Goal: Task Accomplishment & Management: Manage account settings

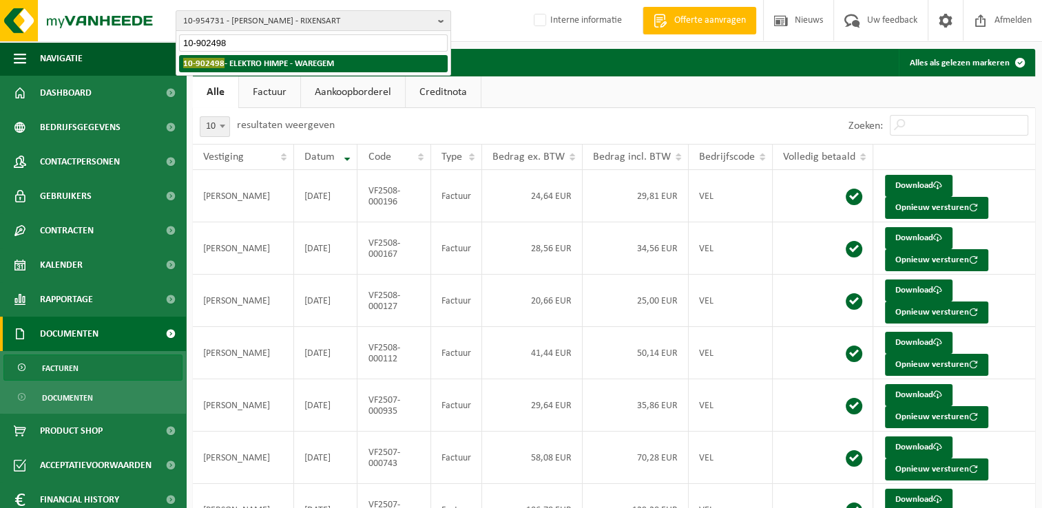
type input "10-902498"
click at [267, 63] on strong "10-902498 - ELEKTRO HIMPE - WAREGEM" at bounding box center [258, 63] width 151 height 10
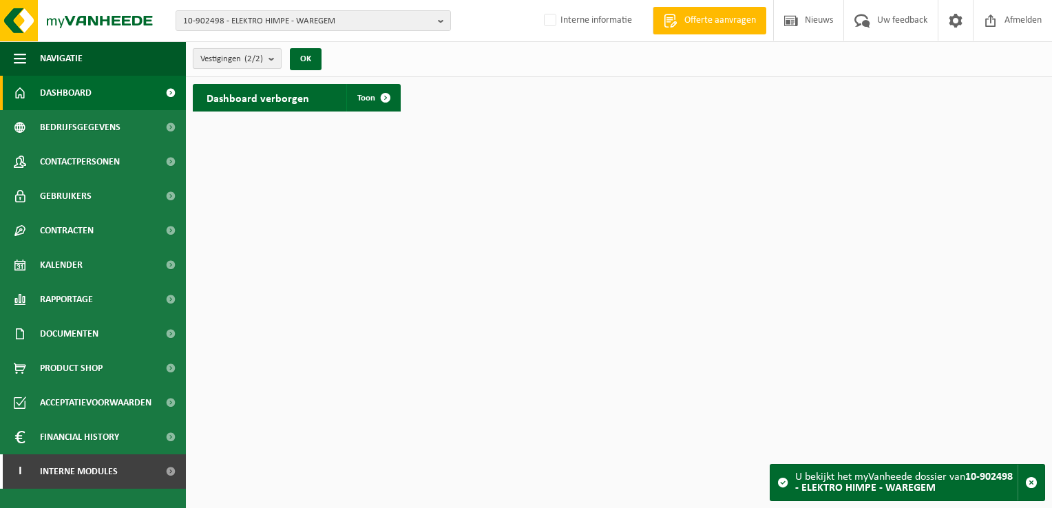
click at [228, 59] on span "Vestigingen (2/2)" at bounding box center [231, 59] width 63 height 21
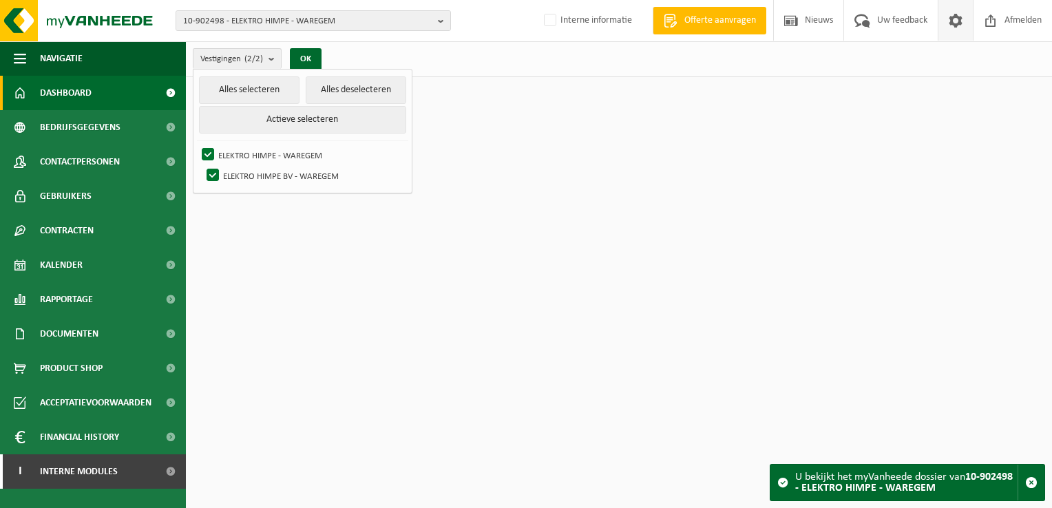
click at [956, 26] on span at bounding box center [955, 20] width 21 height 41
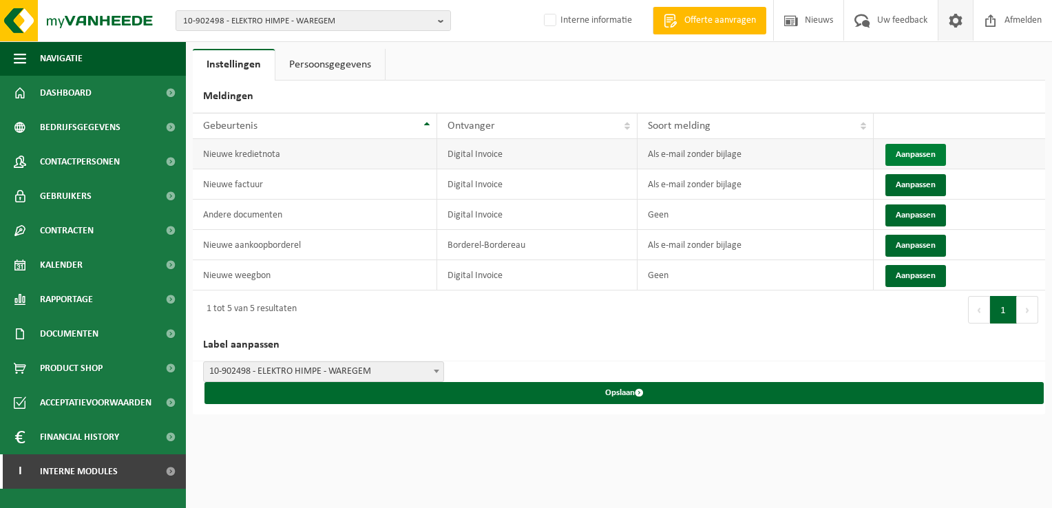
click at [906, 153] on button "Aanpassen" at bounding box center [915, 155] width 61 height 22
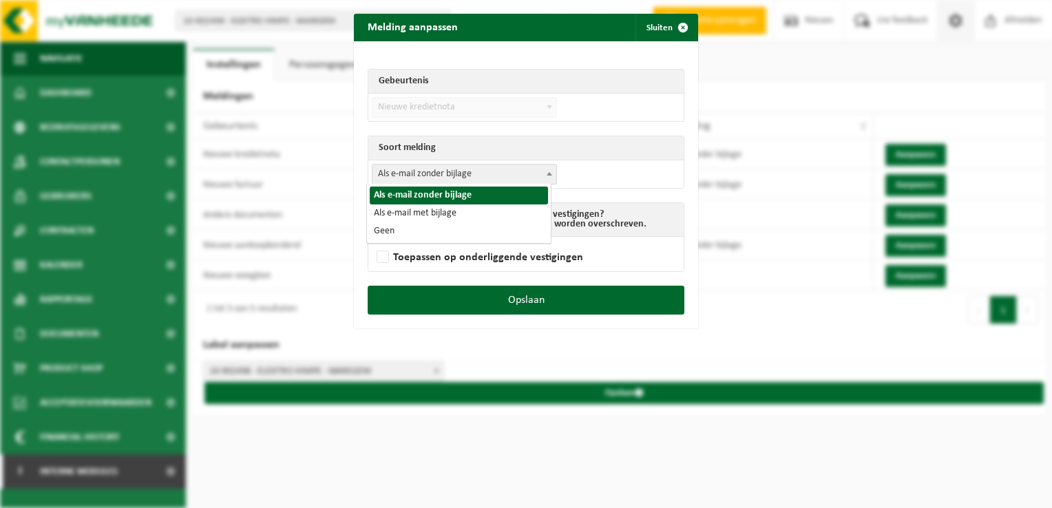
click at [427, 181] on span "Als e-mail zonder bijlage" at bounding box center [464, 174] width 184 height 19
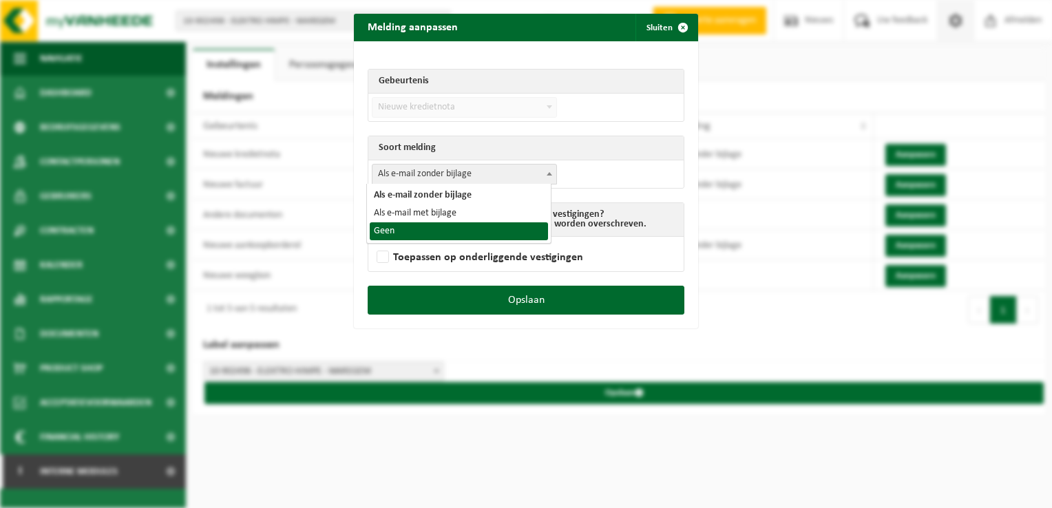
select select "1"
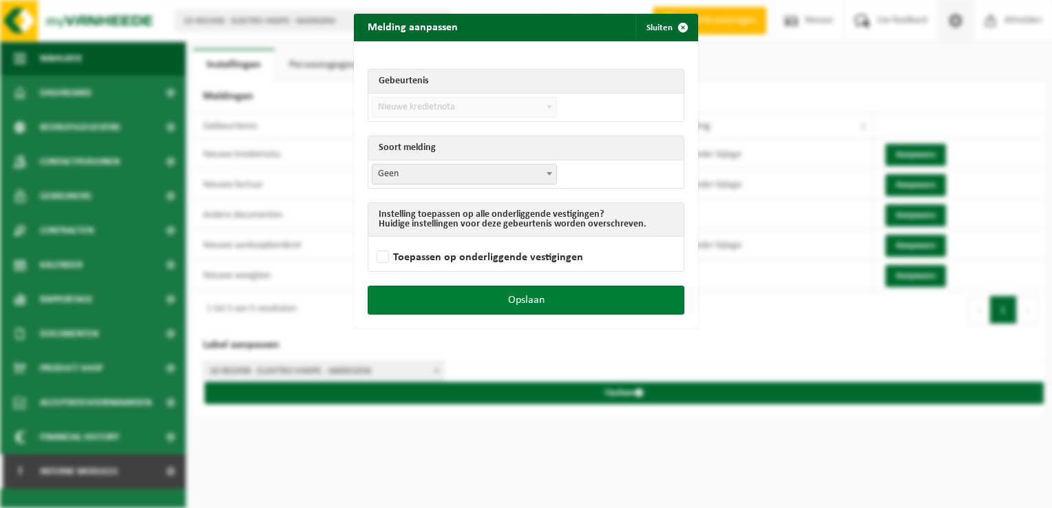
click at [559, 296] on button "Opslaan" at bounding box center [526, 300] width 317 height 29
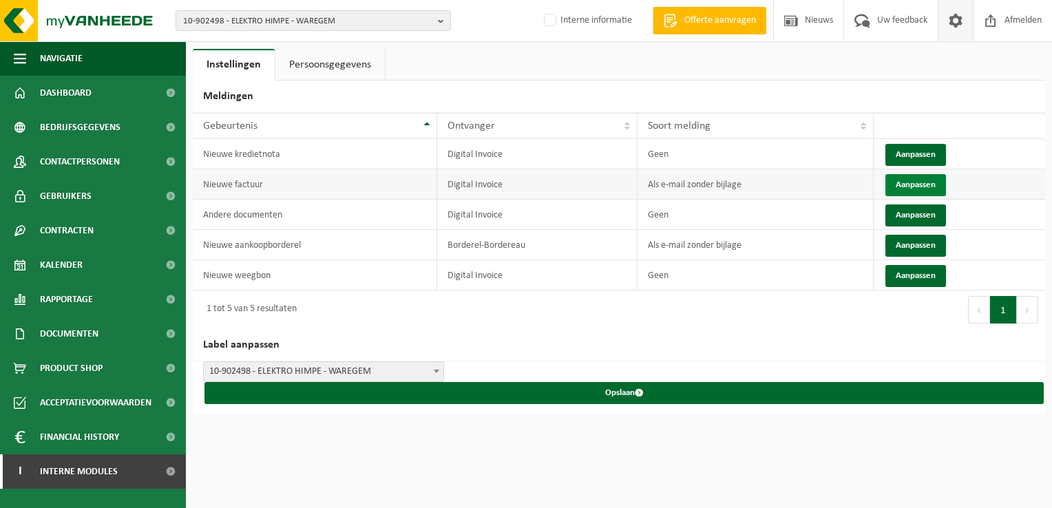
click at [901, 187] on button "Aanpassen" at bounding box center [915, 185] width 61 height 22
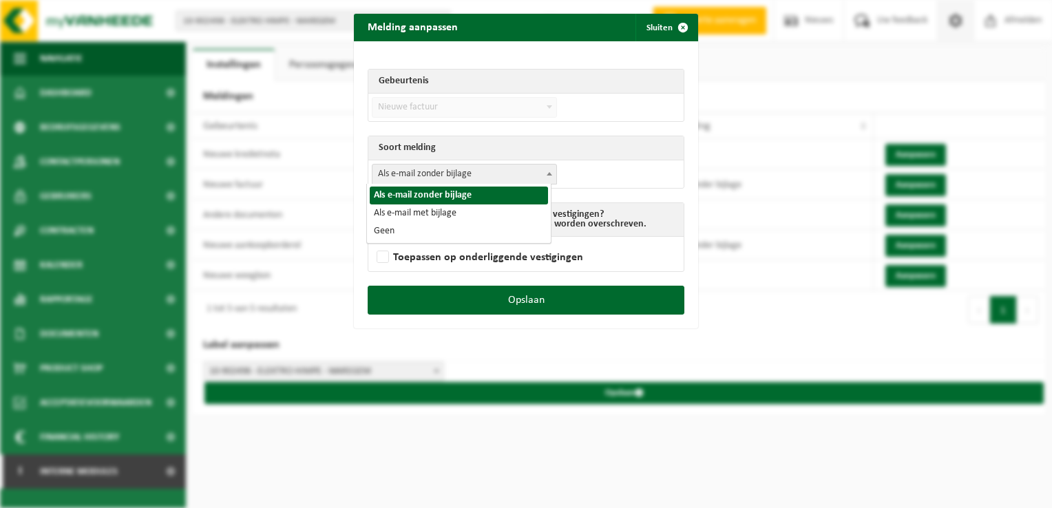
drag, startPoint x: 465, startPoint y: 164, endPoint x: 446, endPoint y: 203, distance: 43.7
click at [465, 165] on span "Als e-mail zonder bijlage" at bounding box center [464, 174] width 184 height 19
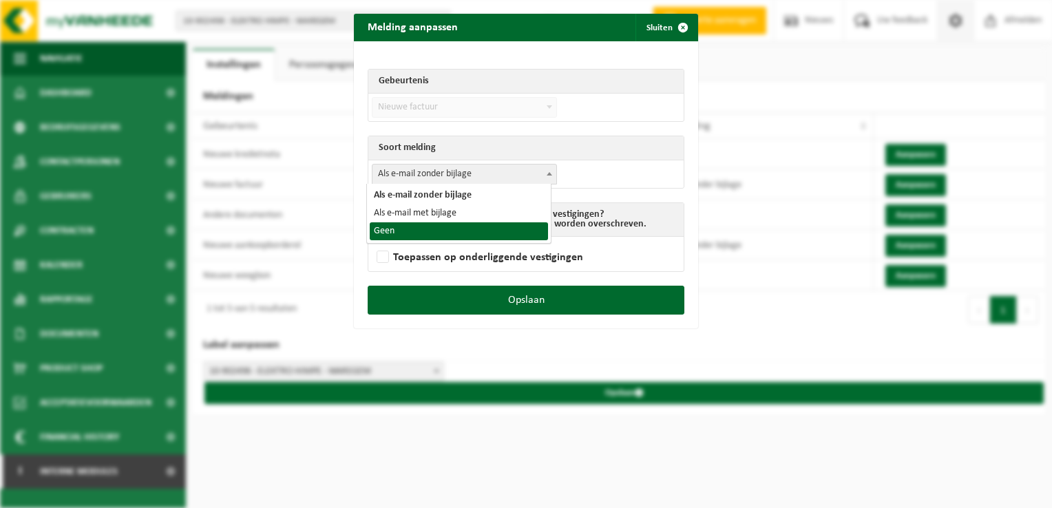
select select "1"
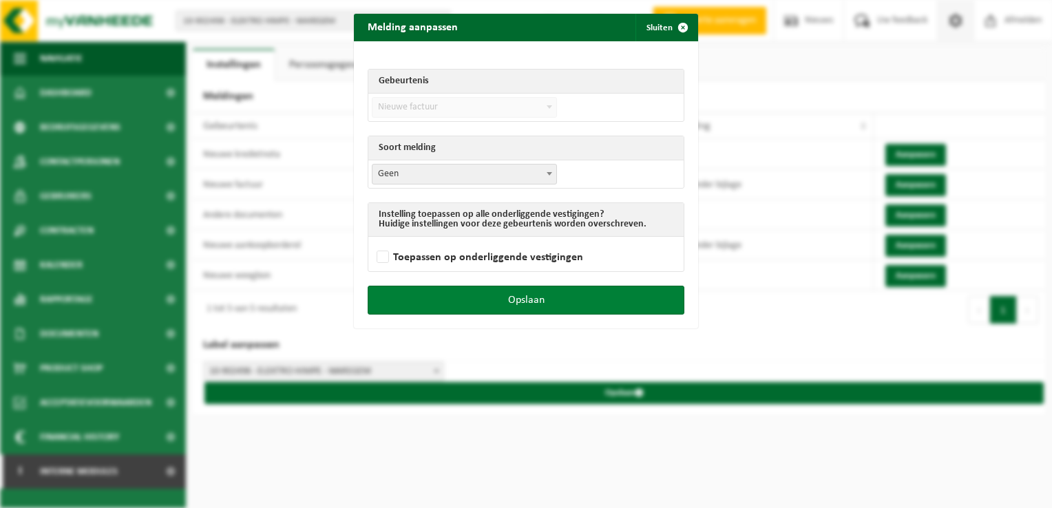
click at [577, 305] on button "Opslaan" at bounding box center [526, 300] width 317 height 29
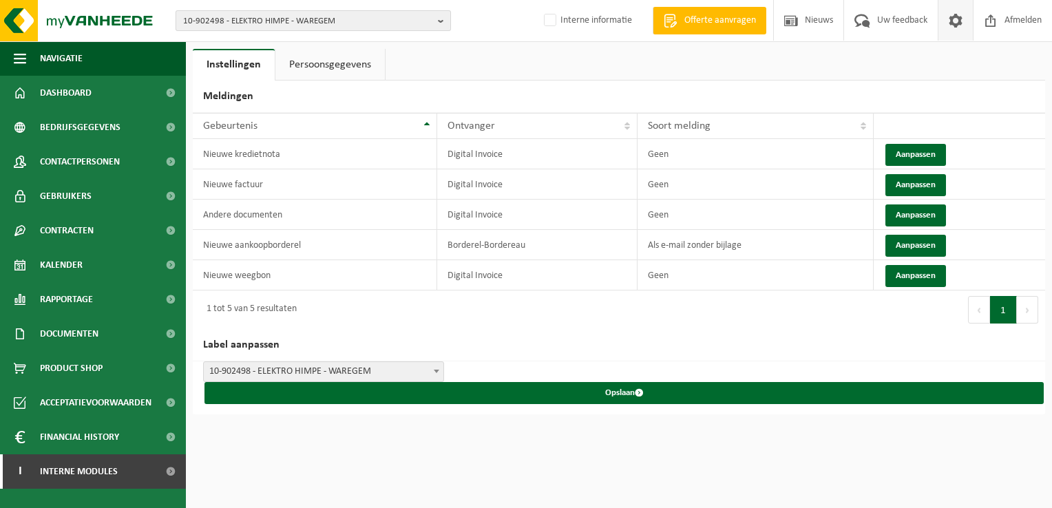
click at [311, 25] on span "10-902498 - ELEKTRO HIMPE - WAREGEM" at bounding box center [307, 21] width 249 height 21
paste input "10-831549"
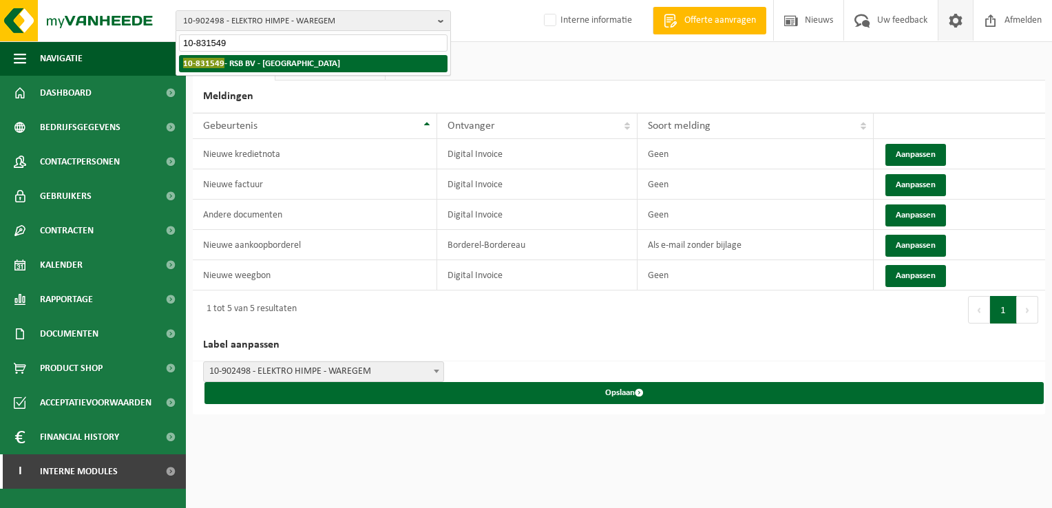
type input "10-831549"
click at [255, 58] on strong "10-831549 - RSB BV - LUBBEEK" at bounding box center [261, 63] width 157 height 10
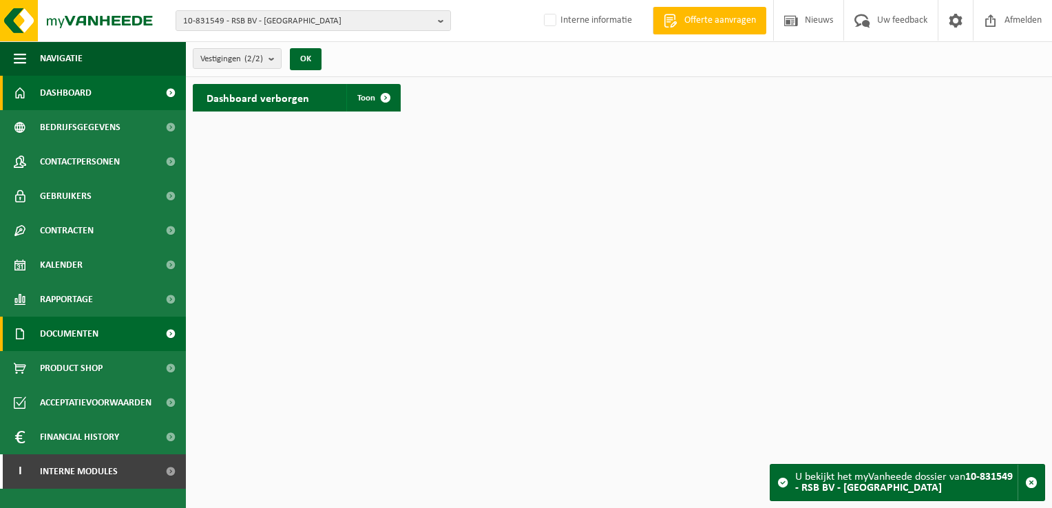
click at [79, 343] on span "Documenten" at bounding box center [69, 334] width 59 height 34
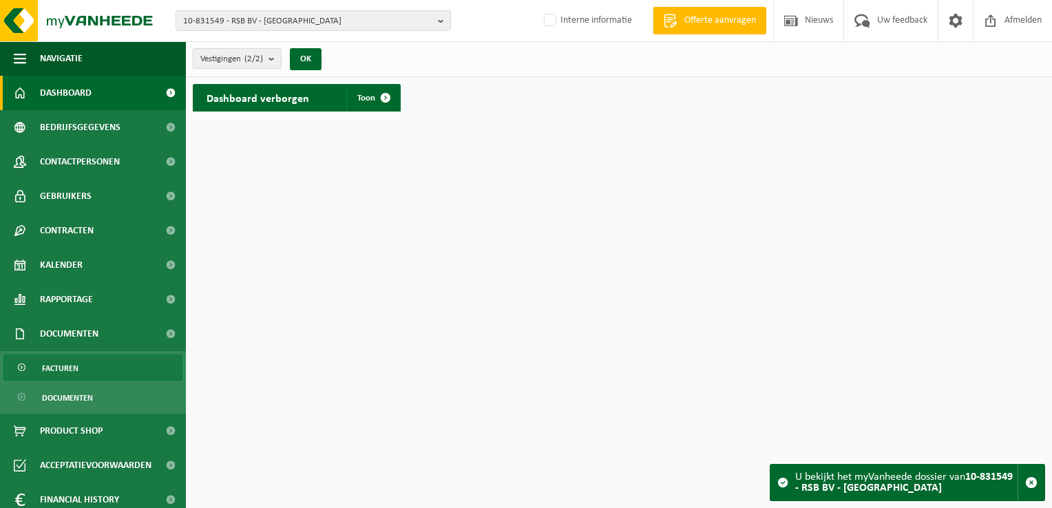
click at [77, 361] on span "Facturen" at bounding box center [60, 368] width 36 height 26
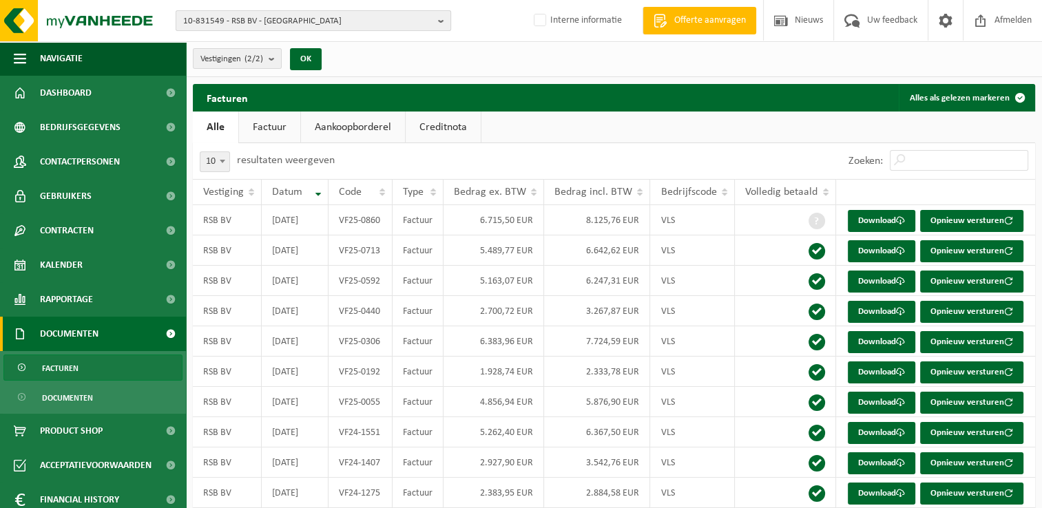
click at [269, 17] on span "10-831549 - RSB BV - LUBBEEK" at bounding box center [307, 21] width 249 height 21
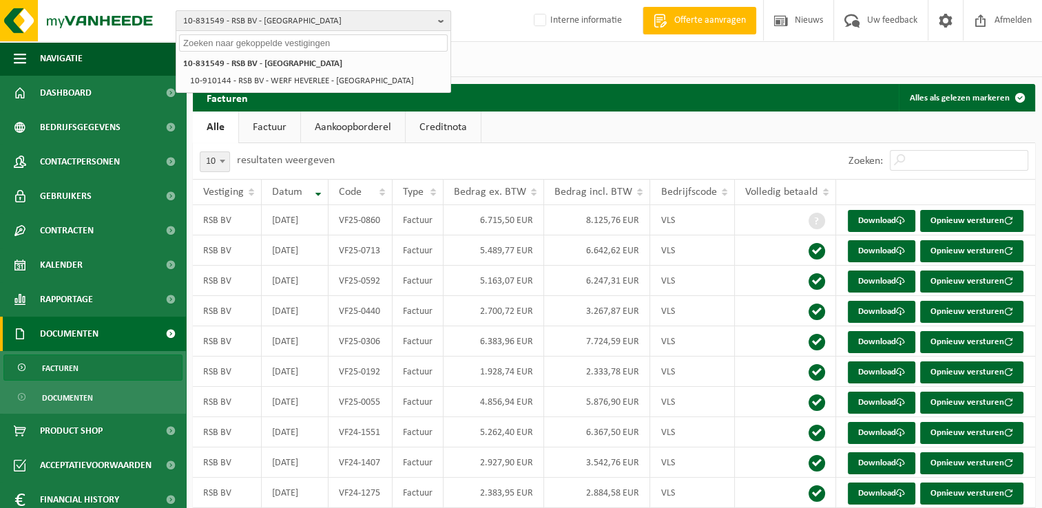
paste input "10-831549"
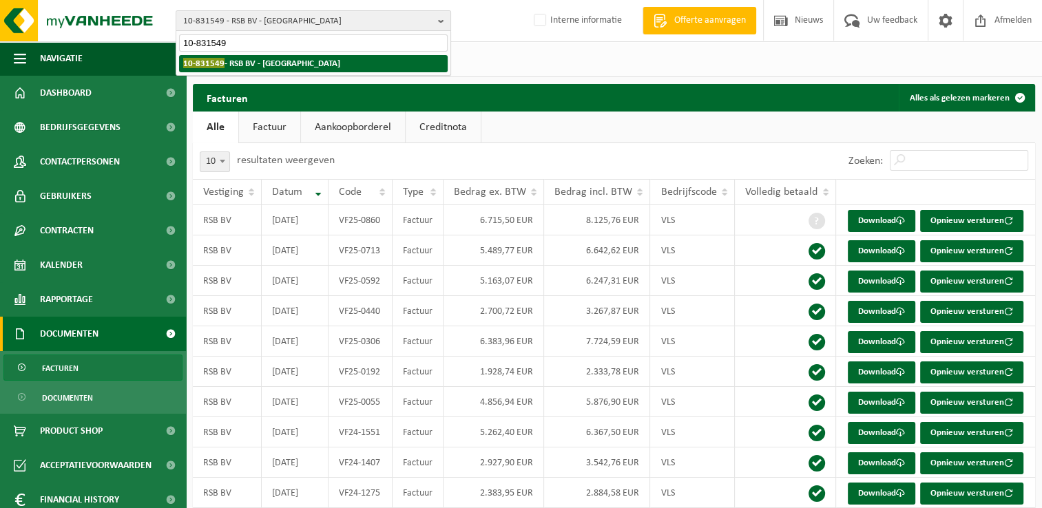
type input "10-831549"
click at [291, 64] on strong "10-831549 - RSB BV - LUBBEEK" at bounding box center [261, 63] width 157 height 10
click at [228, 67] on strong "10-831549 - RSB BV - LUBBEEK" at bounding box center [261, 63] width 157 height 10
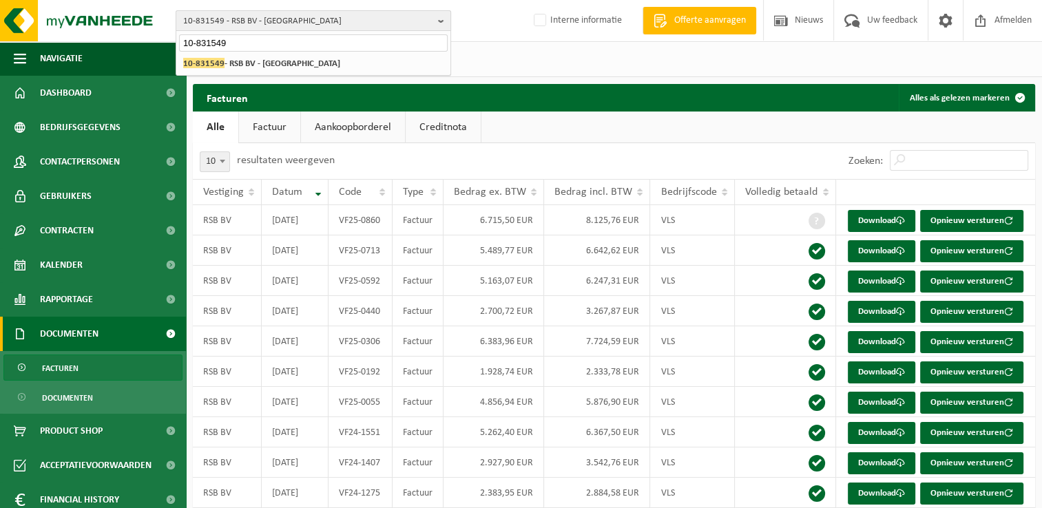
click at [246, 26] on span "10-831549 - RSB BV - [GEOGRAPHIC_DATA]" at bounding box center [307, 21] width 249 height 21
click at [945, 16] on span at bounding box center [945, 20] width 21 height 41
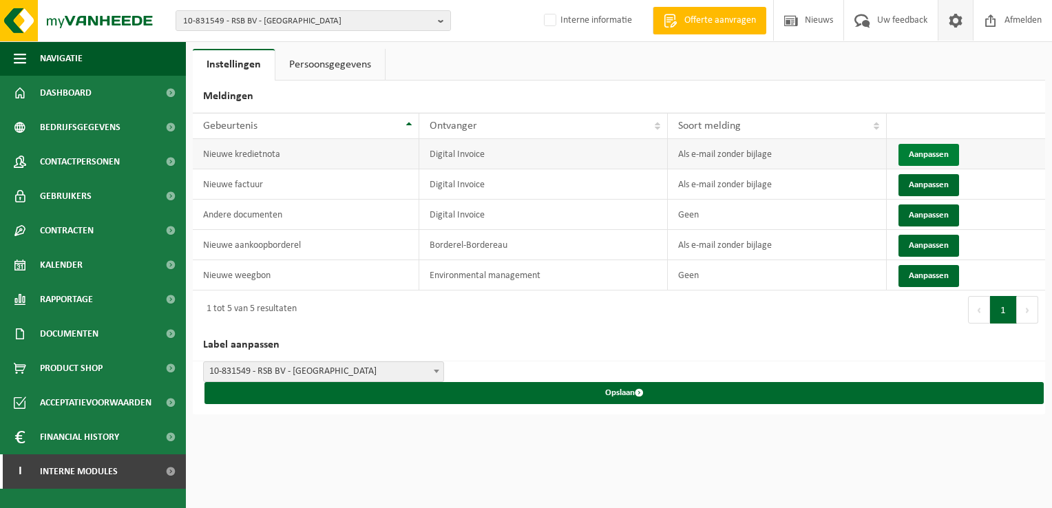
click at [922, 154] on button "Aanpassen" at bounding box center [929, 155] width 61 height 22
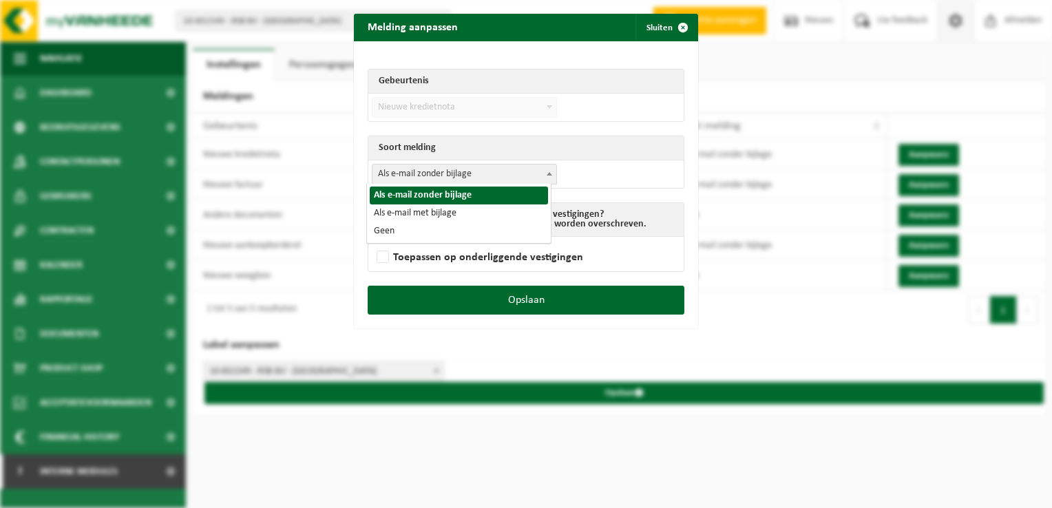
click at [453, 177] on span "Als e-mail zonder bijlage" at bounding box center [464, 174] width 184 height 19
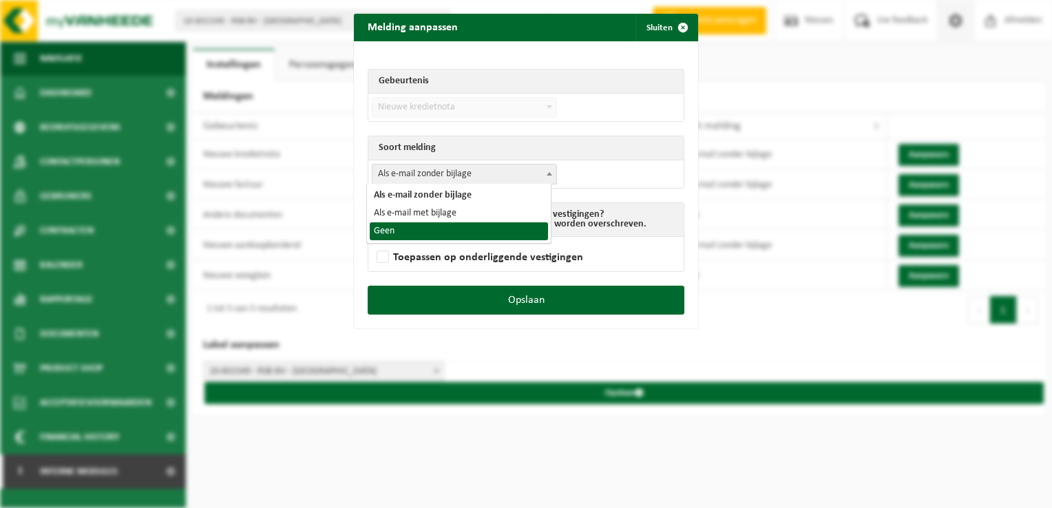
select select "1"
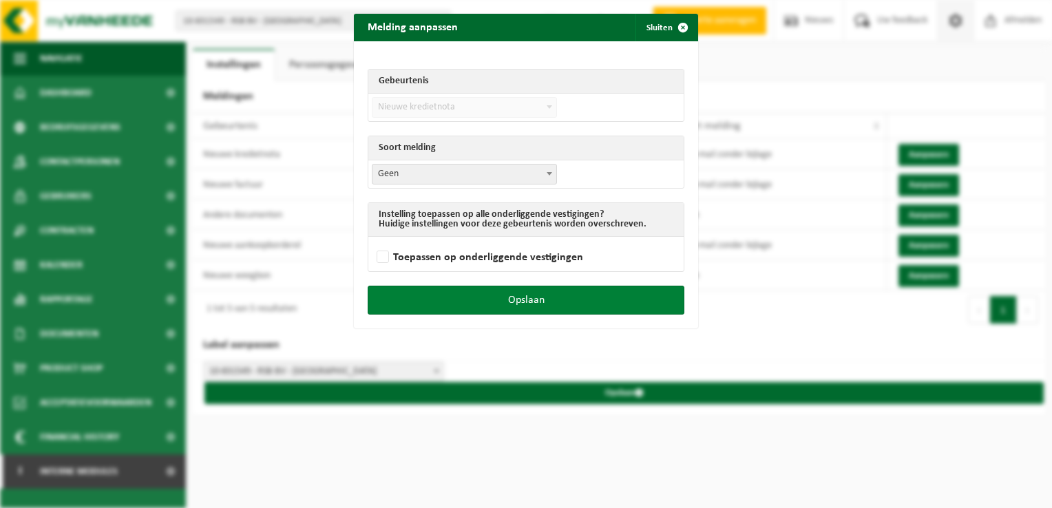
click at [573, 299] on button "Opslaan" at bounding box center [526, 300] width 317 height 29
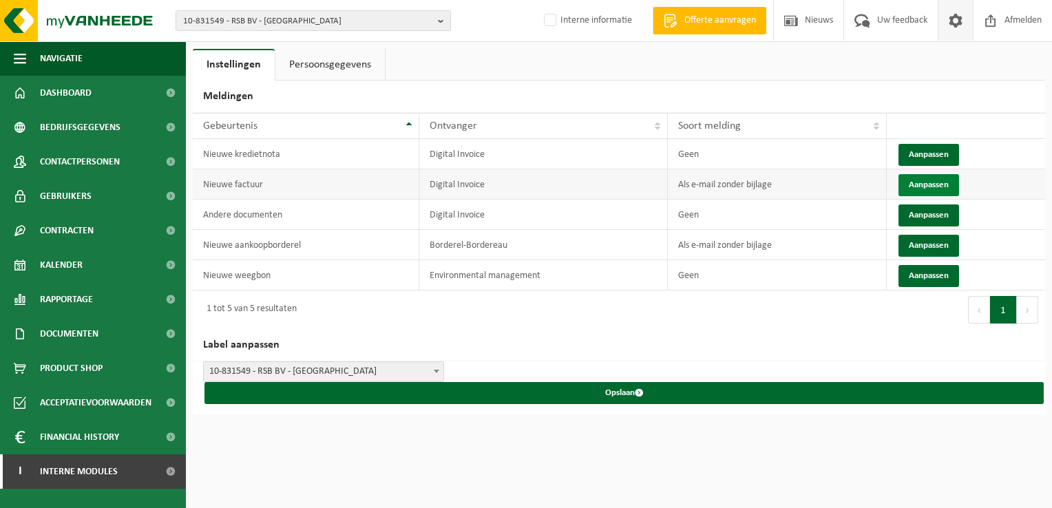
click at [913, 180] on button "Aanpassen" at bounding box center [929, 185] width 61 height 22
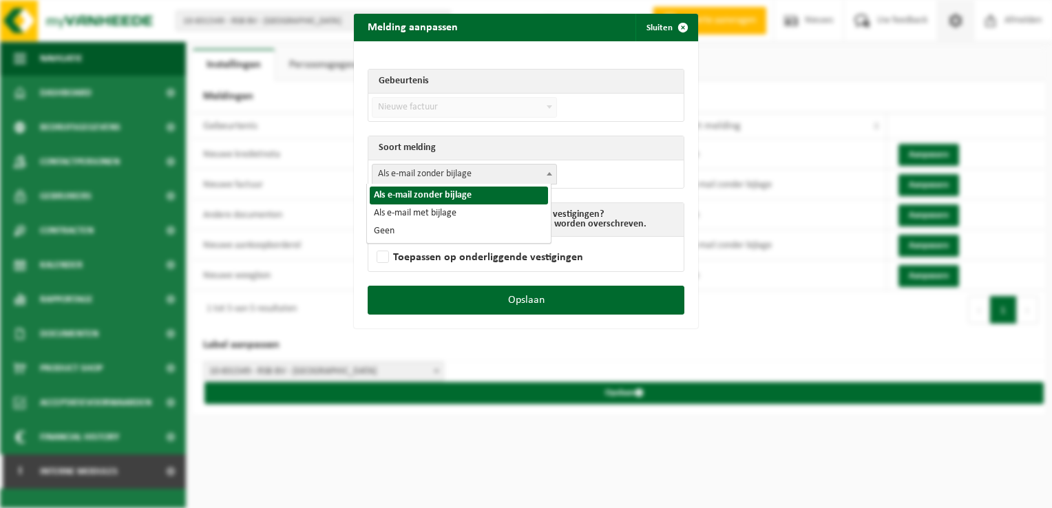
click at [474, 177] on span "Als e-mail zonder bijlage" at bounding box center [464, 174] width 184 height 19
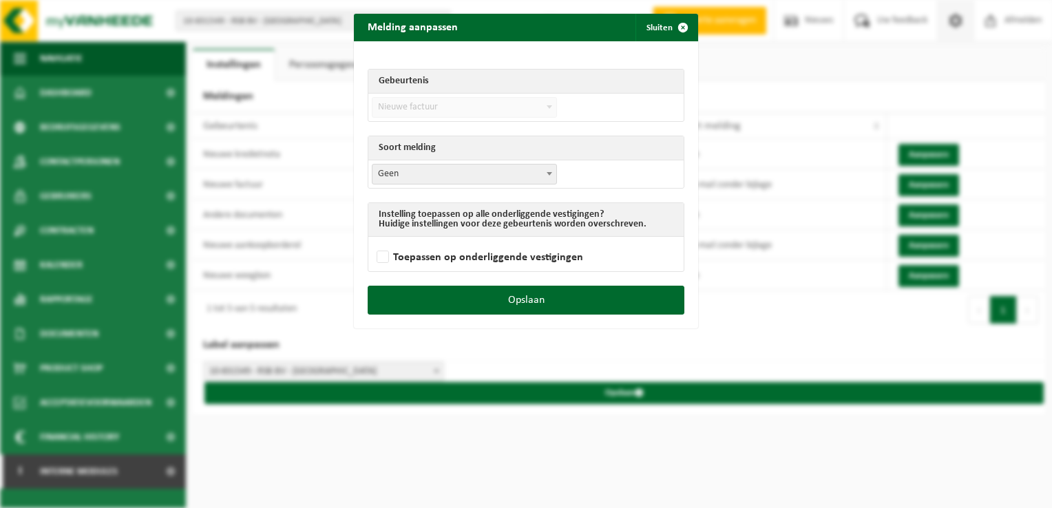
select select "1"
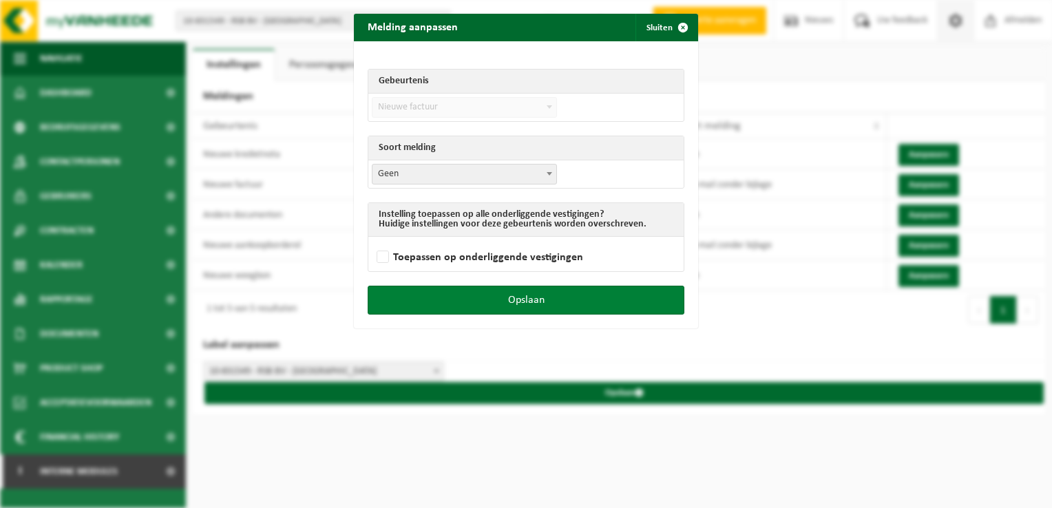
click at [587, 295] on button "Opslaan" at bounding box center [526, 300] width 317 height 29
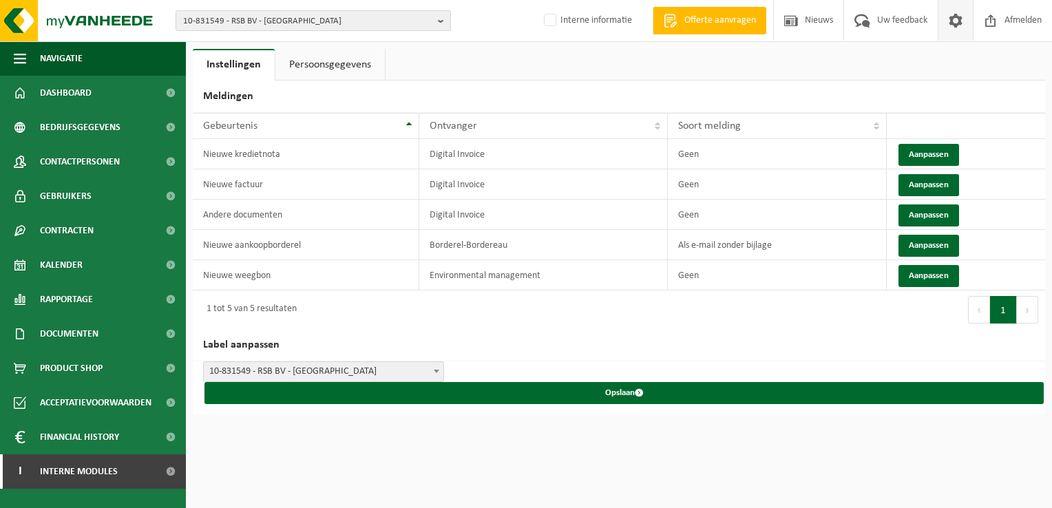
click at [316, 18] on span "10-831549 - RSB BV - LUBBEEK" at bounding box center [307, 21] width 249 height 21
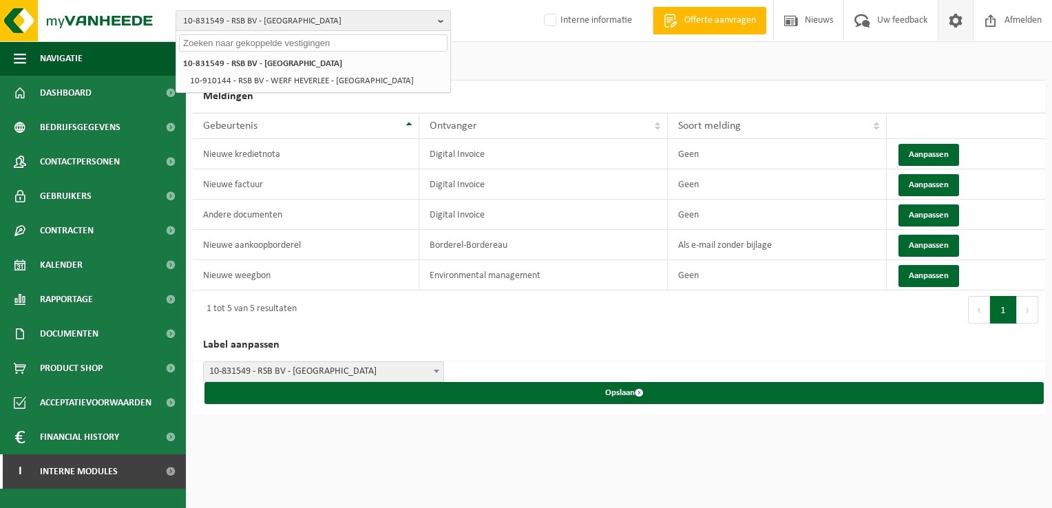
paste input "10-927747"
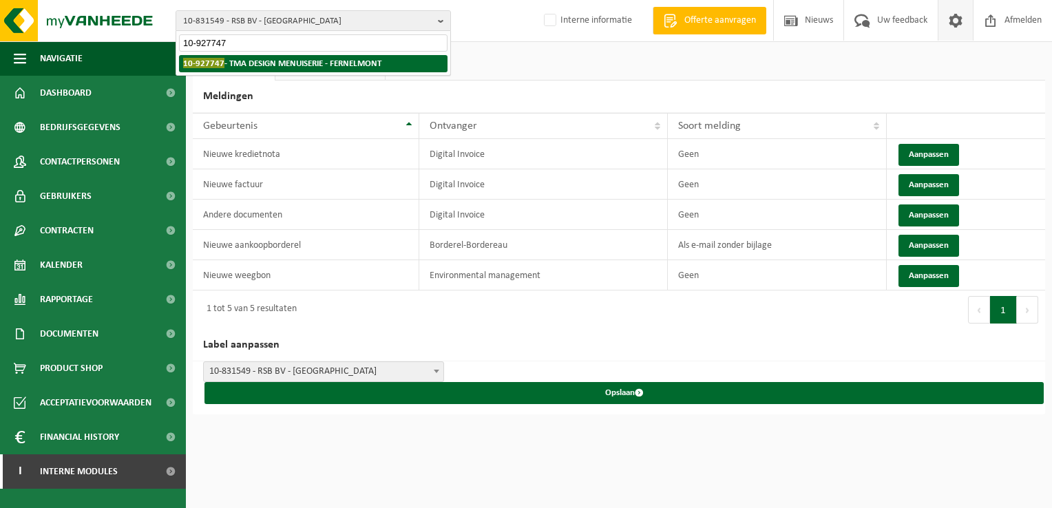
type input "10-927747"
click at [242, 60] on strong "10-927747 - TMA DESIGN MENUISERIE - FERNELMONT" at bounding box center [282, 63] width 198 height 10
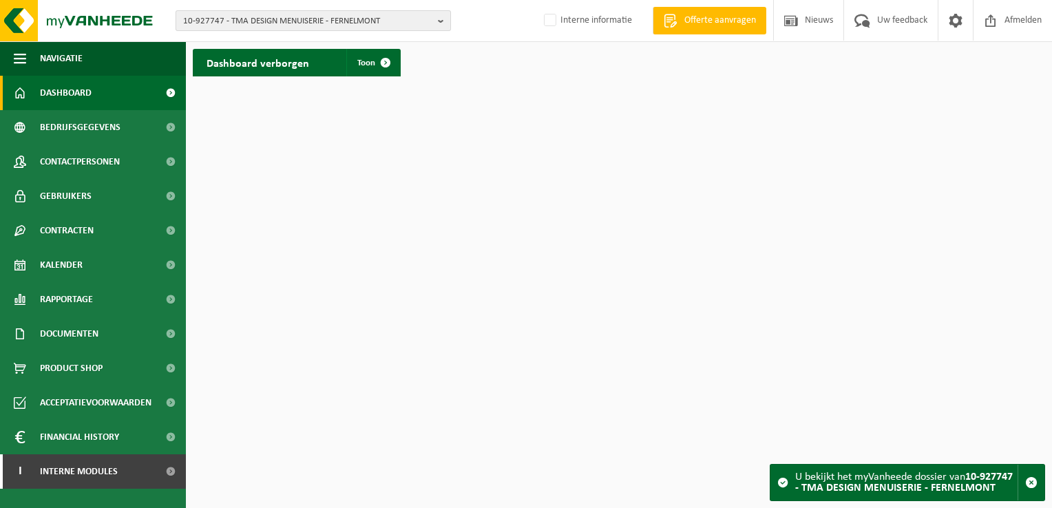
click at [251, 17] on span "10-927747 - TMA DESIGN MENUISERIE - FERNELMONT" at bounding box center [307, 21] width 249 height 21
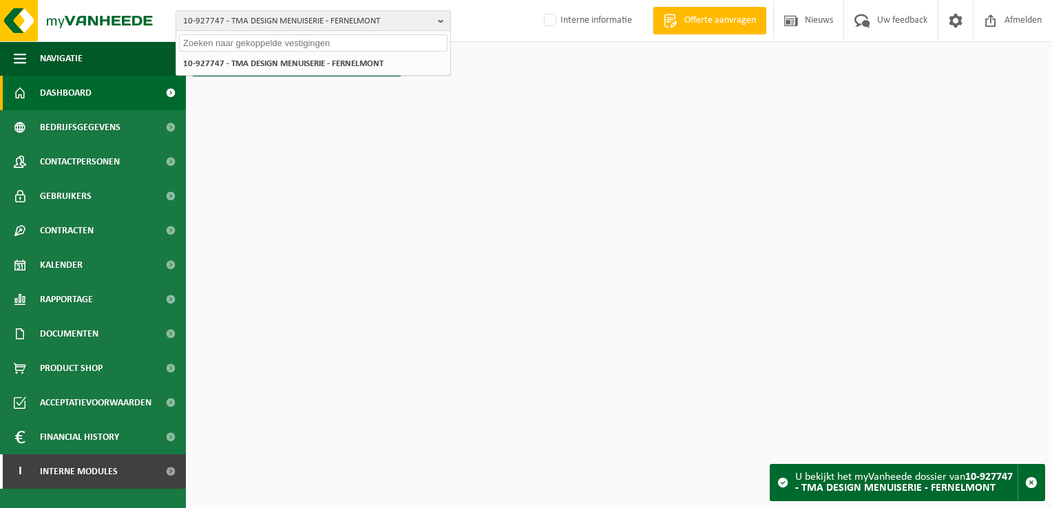
click at [251, 16] on span "10-927747 - TMA DESIGN MENUISERIE - FERNELMONT" at bounding box center [307, 21] width 249 height 21
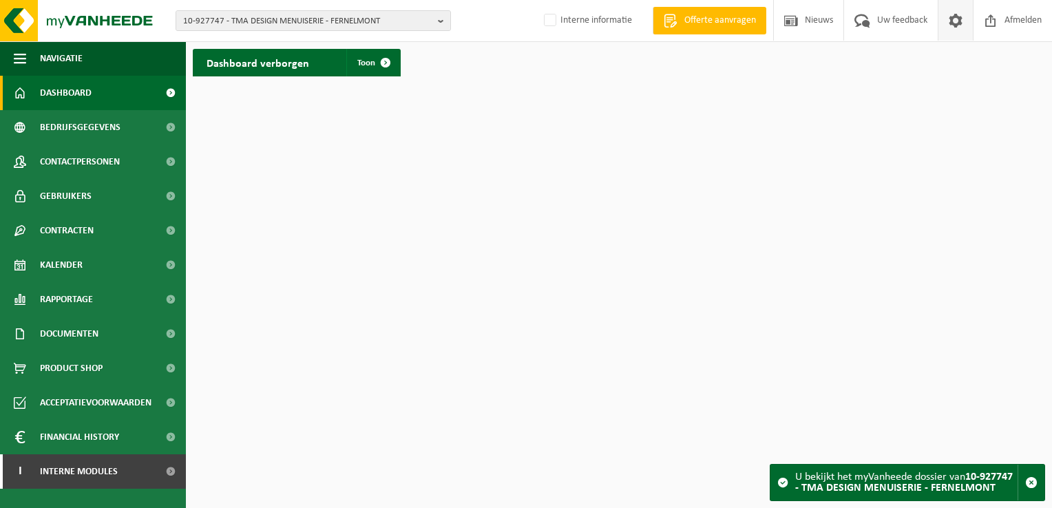
click at [945, 27] on span at bounding box center [955, 20] width 21 height 41
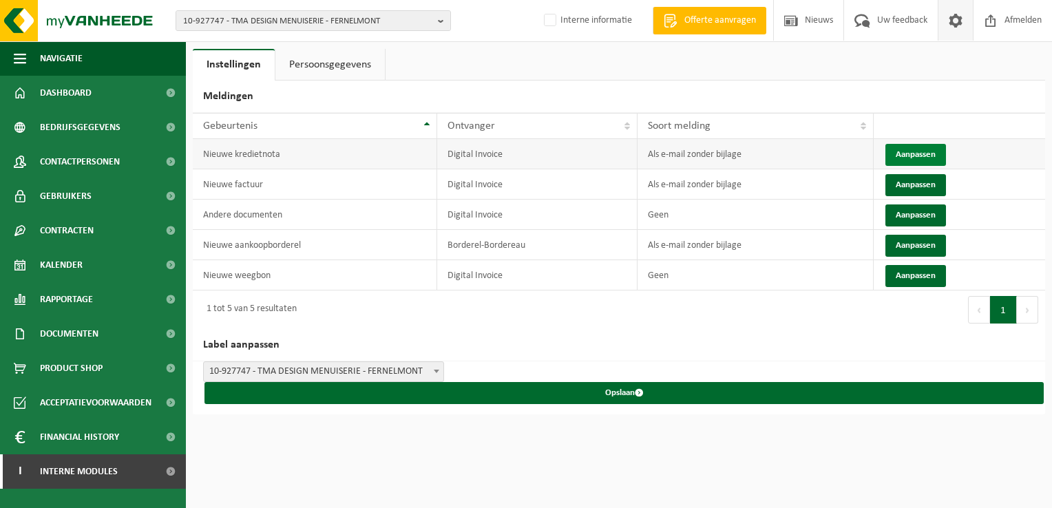
click at [913, 156] on button "Aanpassen" at bounding box center [915, 155] width 61 height 22
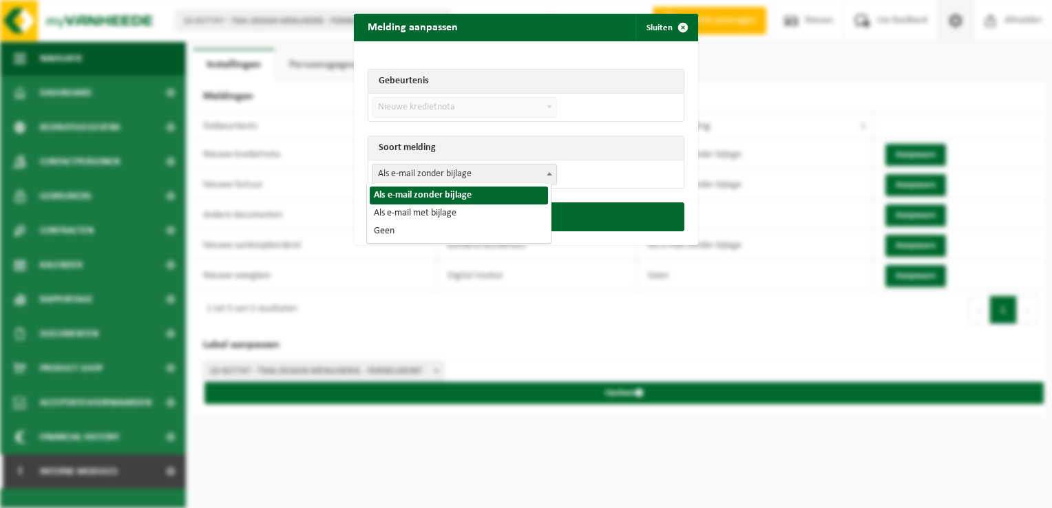
click at [472, 182] on span "Als e-mail zonder bijlage" at bounding box center [464, 174] width 184 height 19
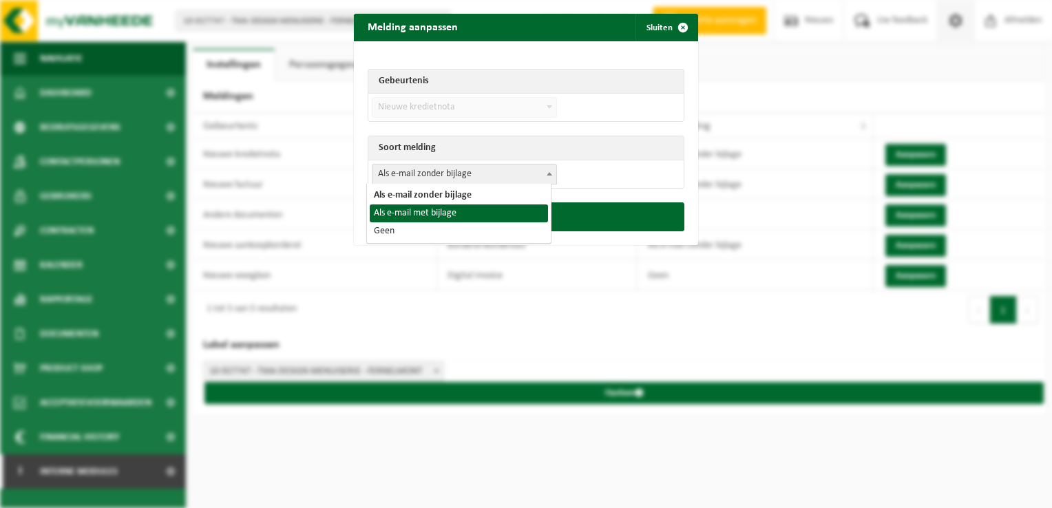
select select "3"
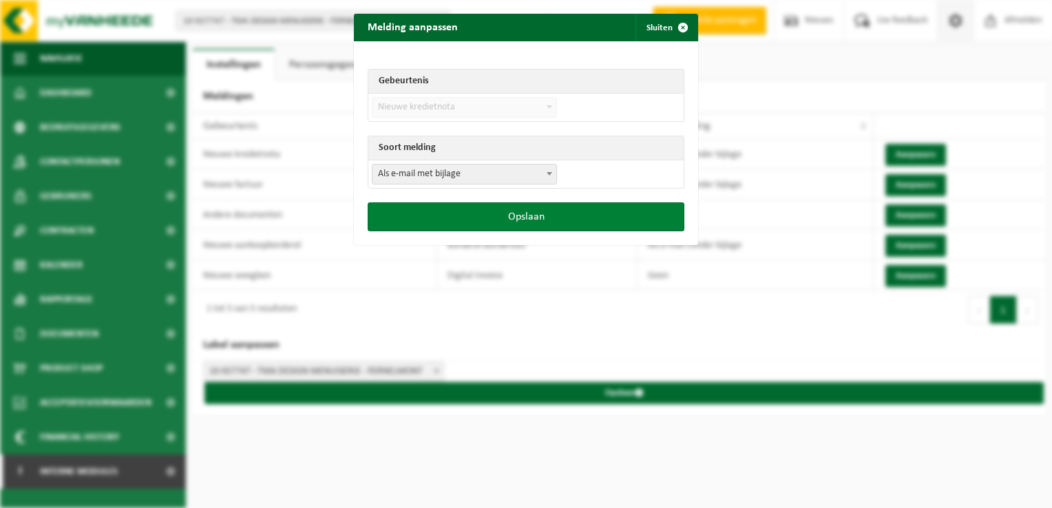
click at [499, 211] on button "Opslaan" at bounding box center [526, 216] width 317 height 29
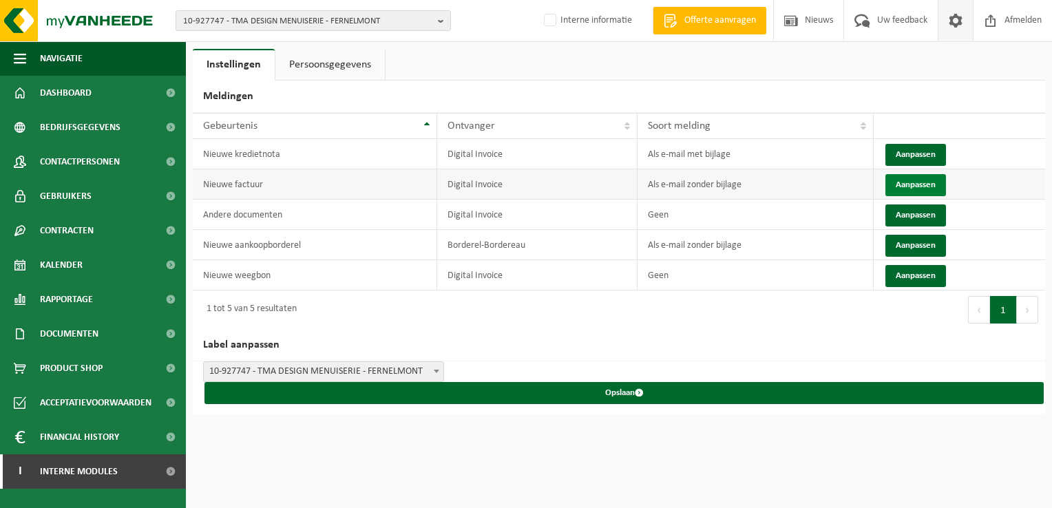
click at [910, 189] on button "Aanpassen" at bounding box center [915, 185] width 61 height 22
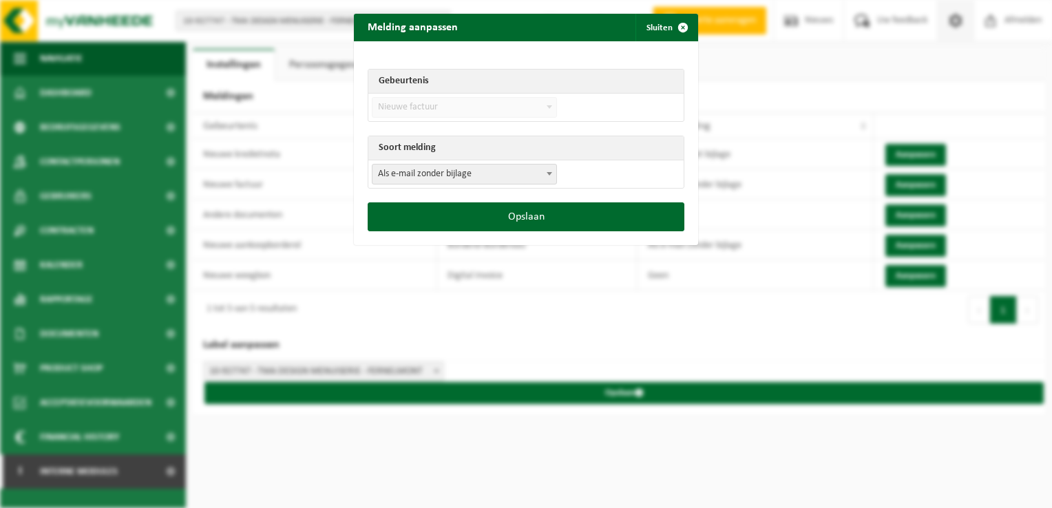
click at [453, 182] on span "Als e-mail zonder bijlage" at bounding box center [464, 174] width 184 height 19
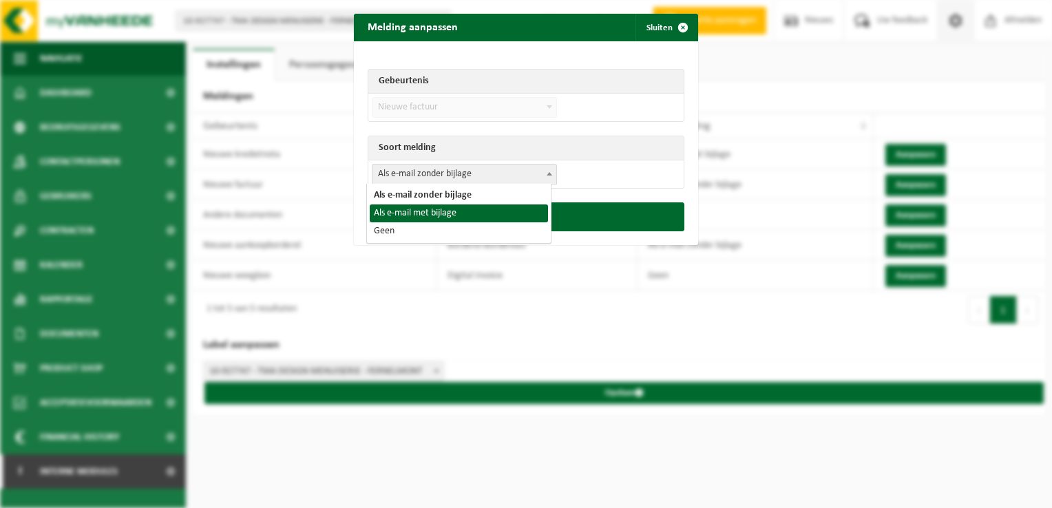
select select "3"
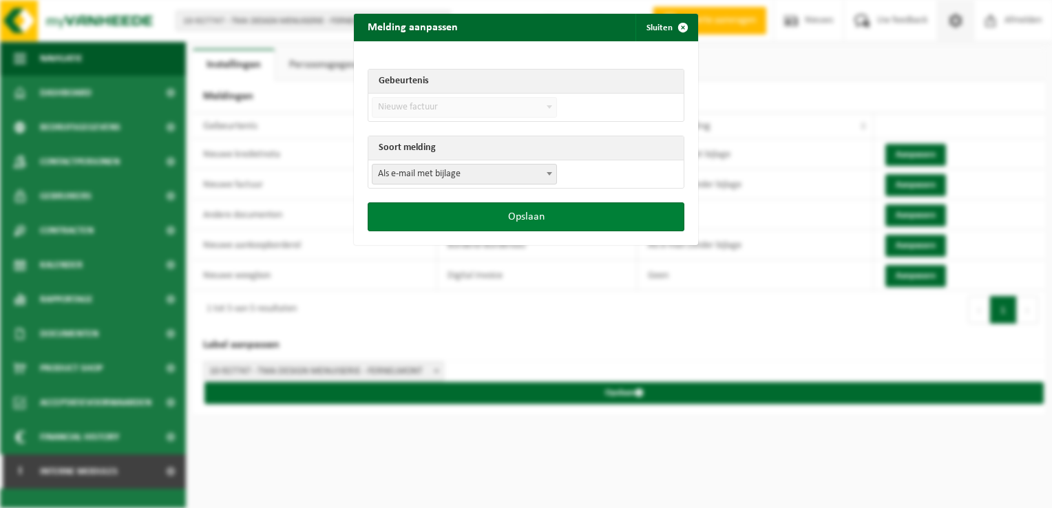
click at [491, 218] on button "Opslaan" at bounding box center [526, 216] width 317 height 29
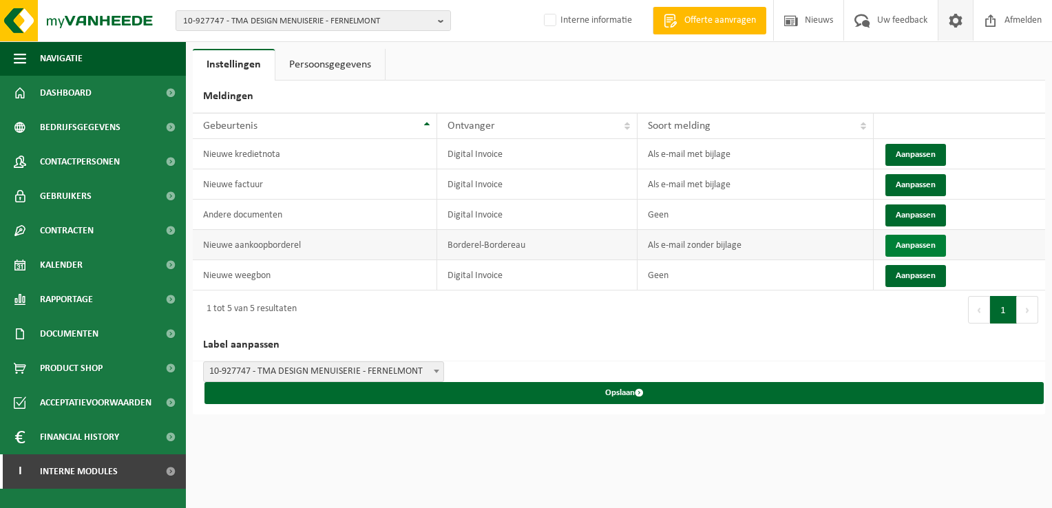
click at [899, 241] on button "Aanpassen" at bounding box center [915, 246] width 61 height 22
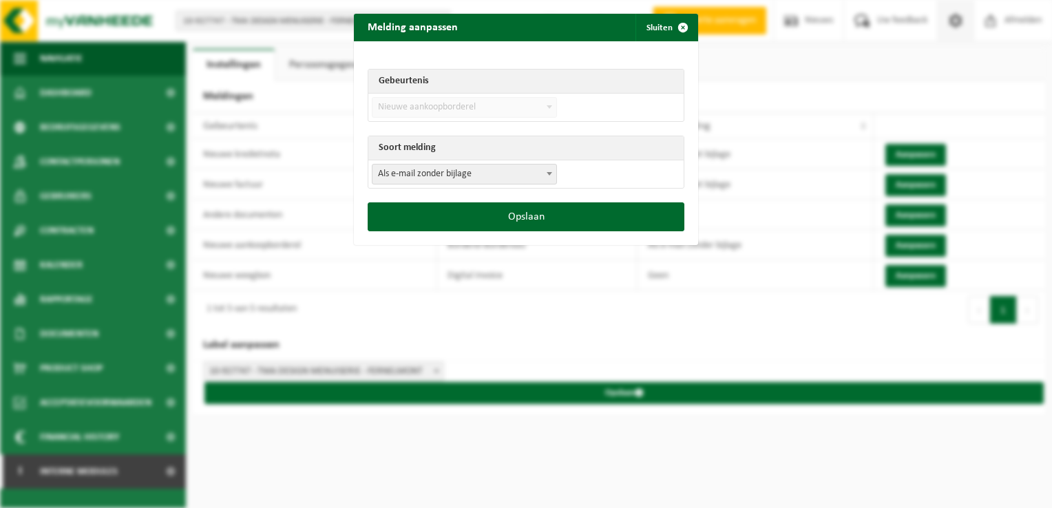
drag, startPoint x: 422, startPoint y: 175, endPoint x: 421, endPoint y: 182, distance: 7.0
click at [422, 175] on span "Als e-mail zonder bijlage" at bounding box center [464, 174] width 184 height 19
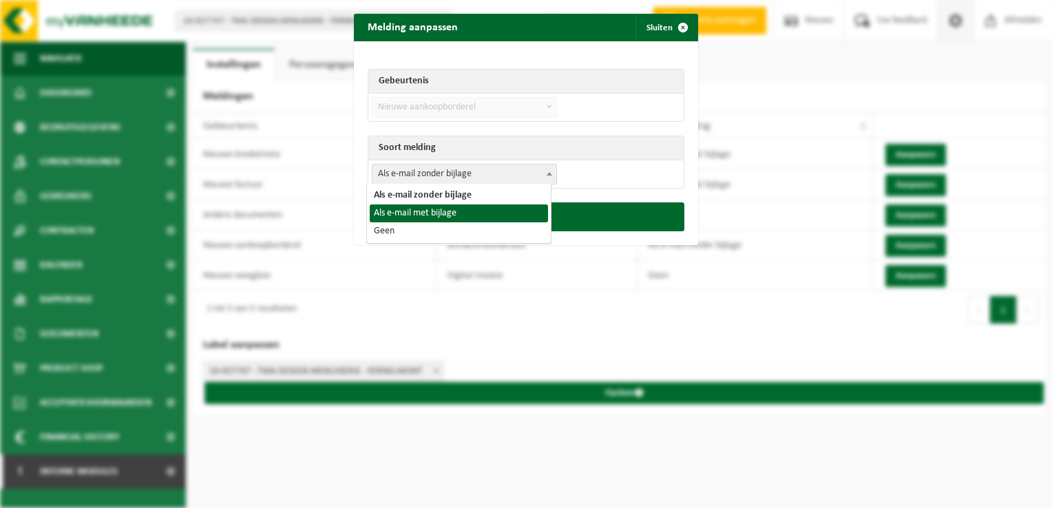
drag, startPoint x: 413, startPoint y: 207, endPoint x: 421, endPoint y: 211, distance: 9.2
select select "3"
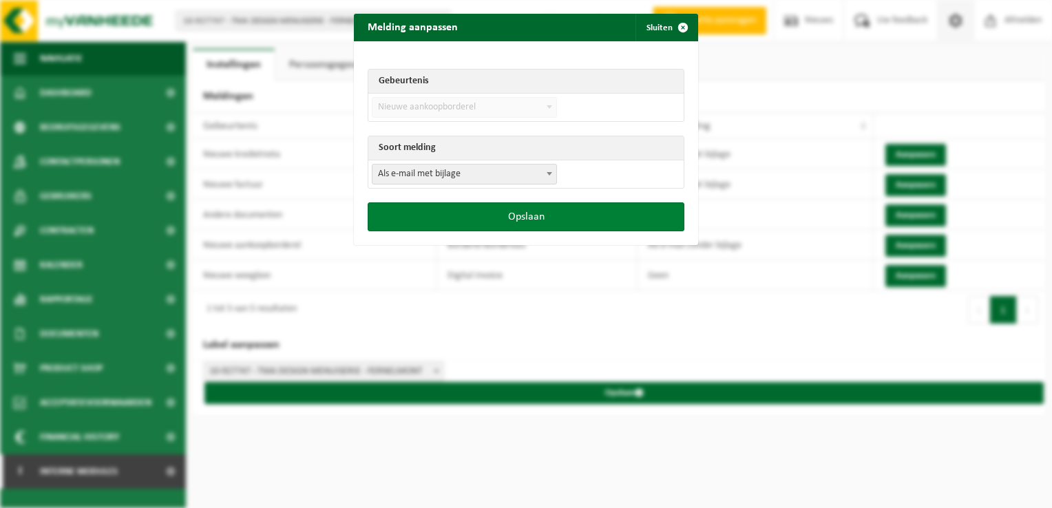
click at [471, 224] on button "Opslaan" at bounding box center [526, 216] width 317 height 29
